Goal: Navigation & Orientation: Find specific page/section

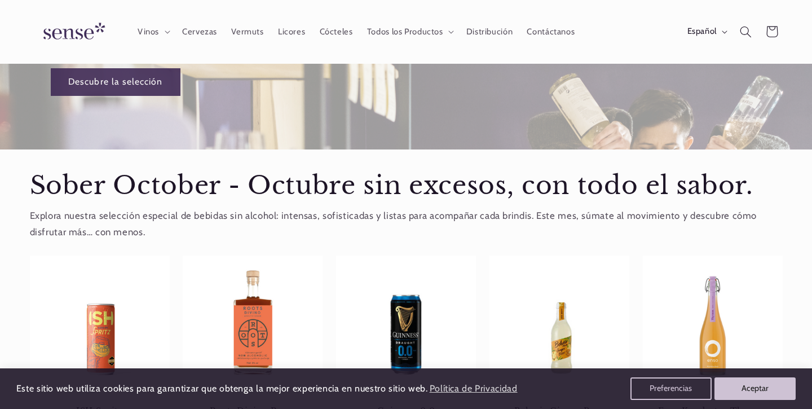
scroll to position [190, 0]
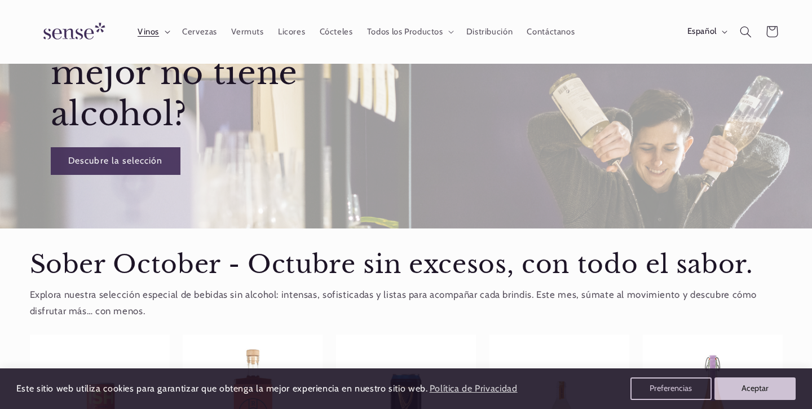
click at [149, 29] on span "Vinos" at bounding box center [148, 32] width 21 height 11
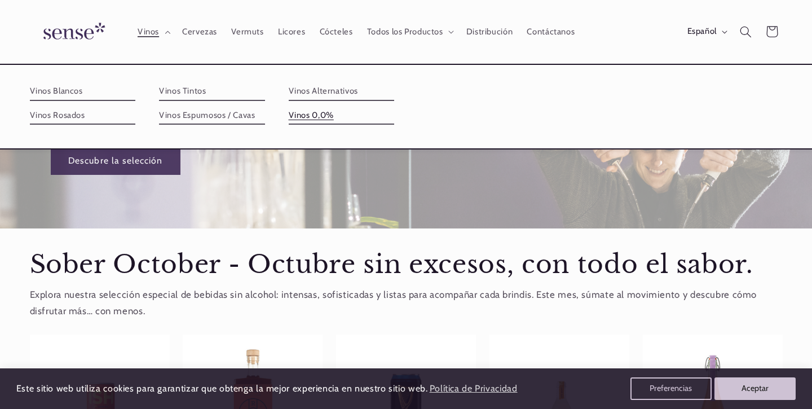
click at [314, 113] on link "Vinos 0,0%" at bounding box center [342, 116] width 106 height 18
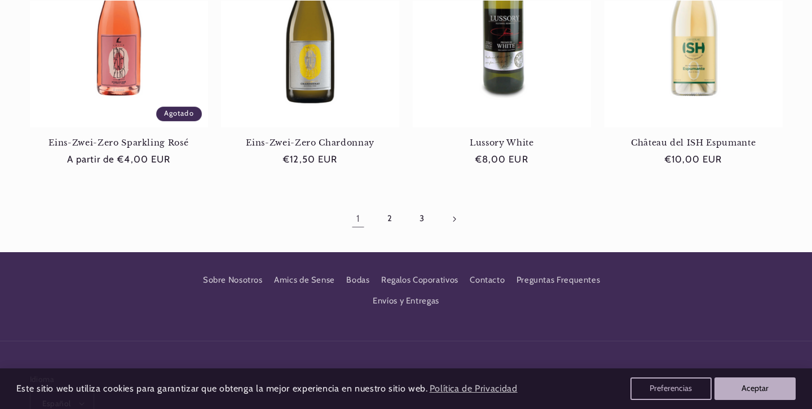
scroll to position [1150, 0]
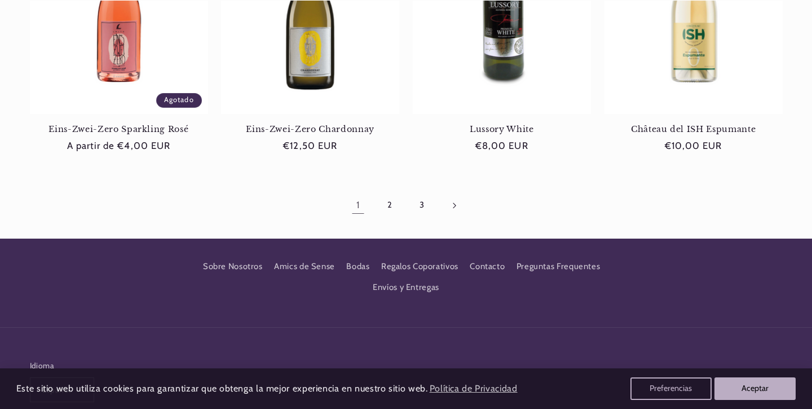
click at [451, 204] on link "Página siguiente" at bounding box center [454, 205] width 26 height 26
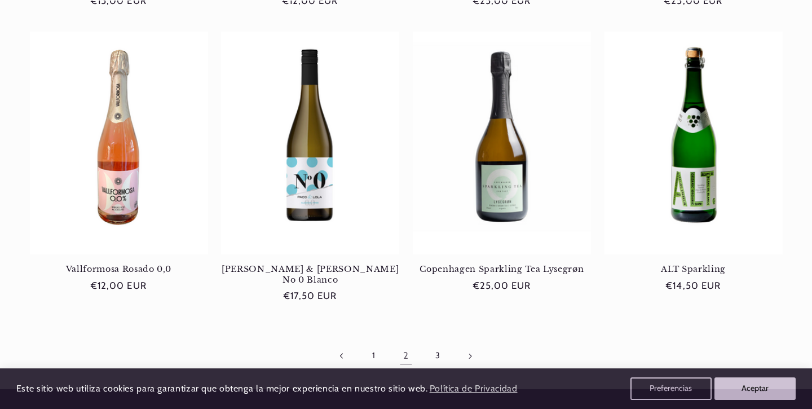
scroll to position [1022, 0]
